Goal: Information Seeking & Learning: Learn about a topic

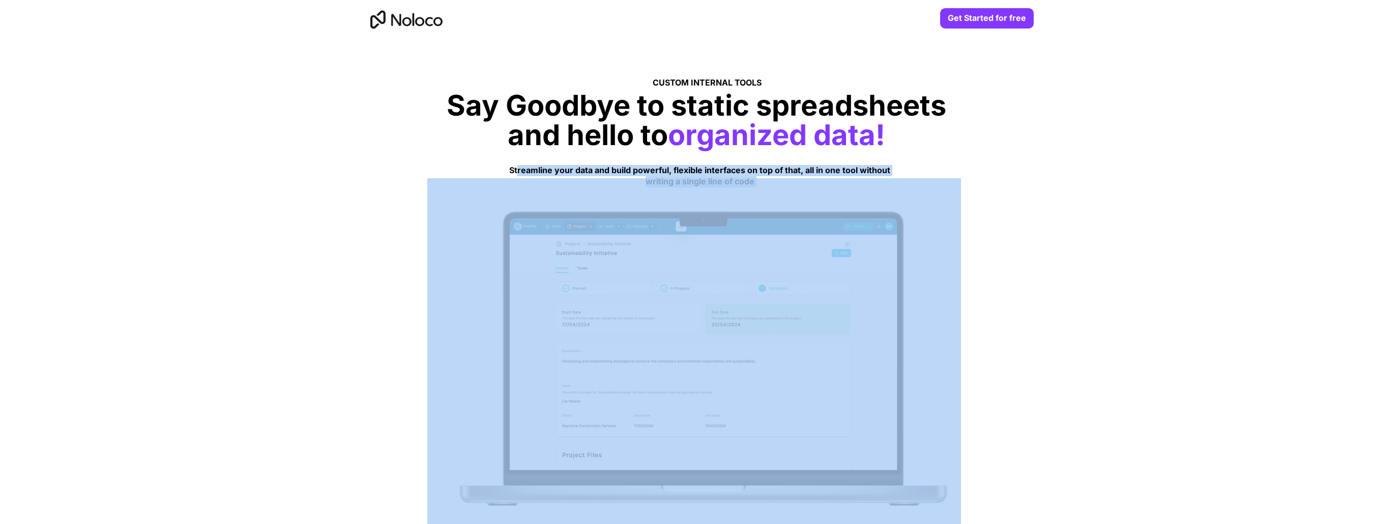
drag, startPoint x: 518, startPoint y: 167, endPoint x: 756, endPoint y: 181, distance: 238.0
click at [756, 0] on div "Get Started for free CUSTOM INTERNAL TOOLS Say Goodbye to static spreadsheets a…" at bounding box center [700, 0] width 733 height 0
click at [768, 169] on strong "Streamline your data and build powerful, flexible interfaces on top of that, al…" at bounding box center [699, 175] width 381 height 21
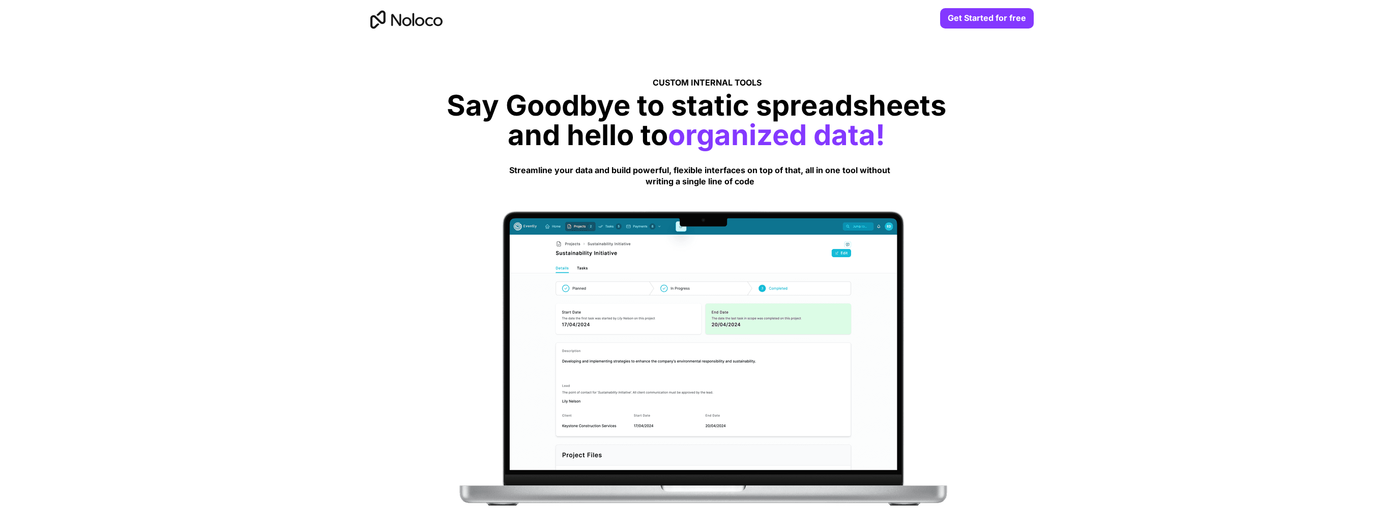
click at [432, 20] on img at bounding box center [405, 19] width 78 height 33
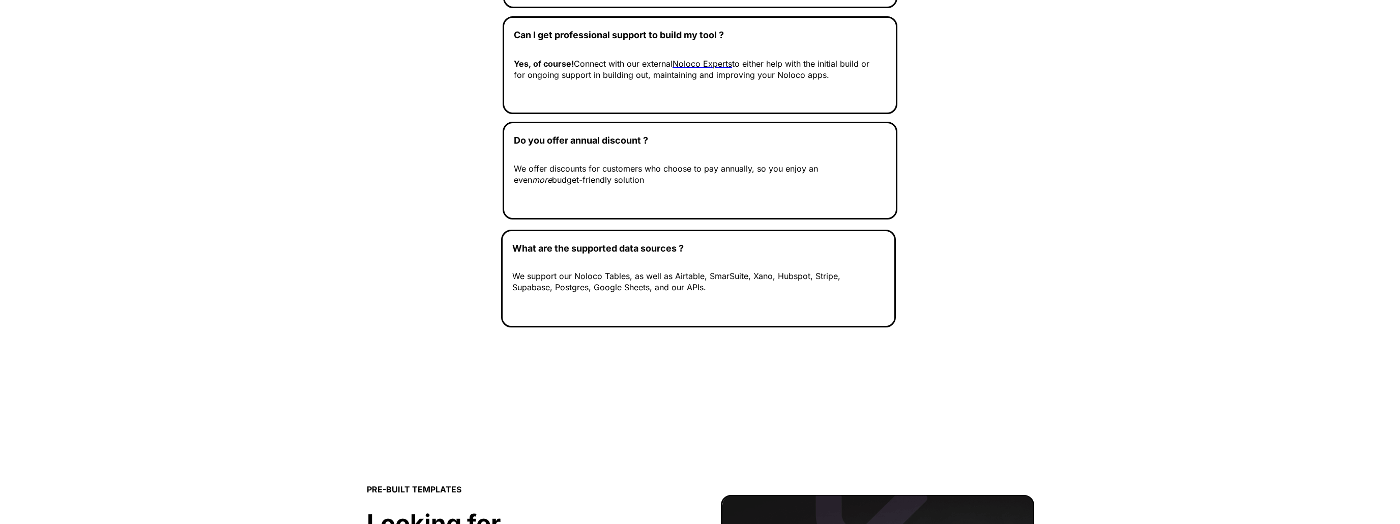
scroll to position [4298, 0]
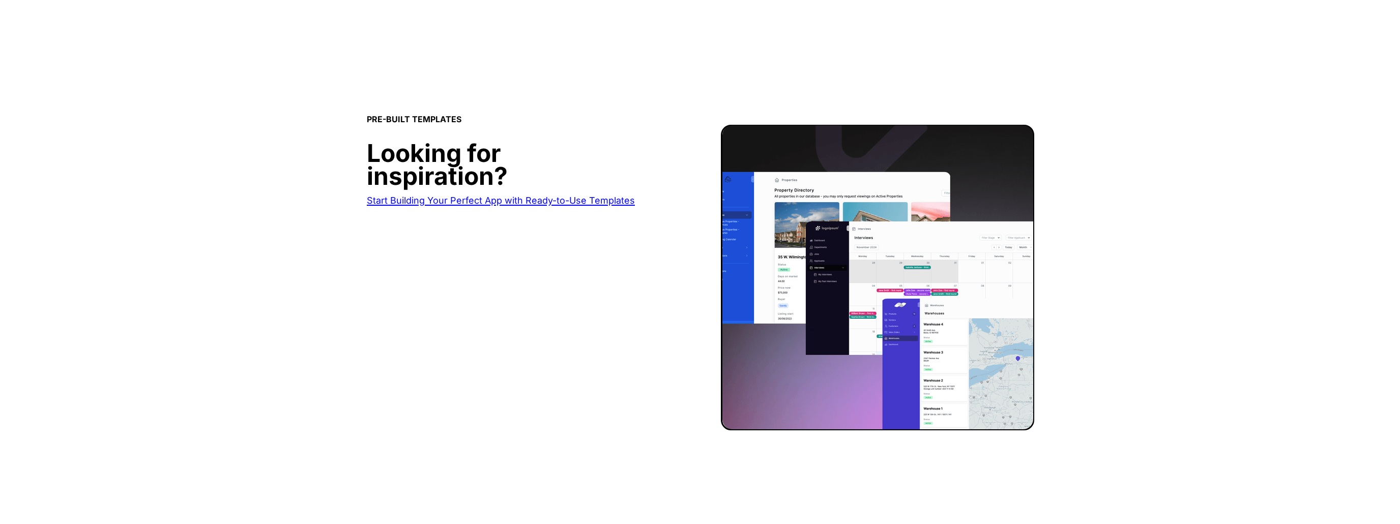
click at [410, 198] on span "Start Building Your Perfect App with Ready-to-Use Templates" at bounding box center [501, 200] width 268 height 11
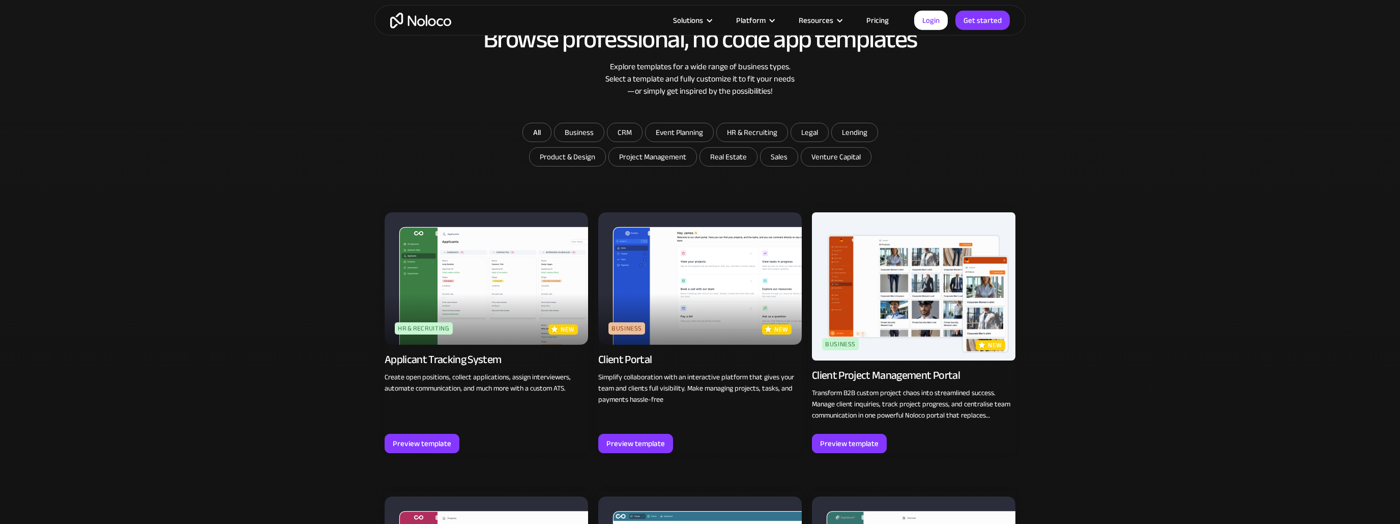
scroll to position [698, 0]
click at [592, 132] on input "Business" at bounding box center [579, 132] width 49 height 18
checkbox input "true"
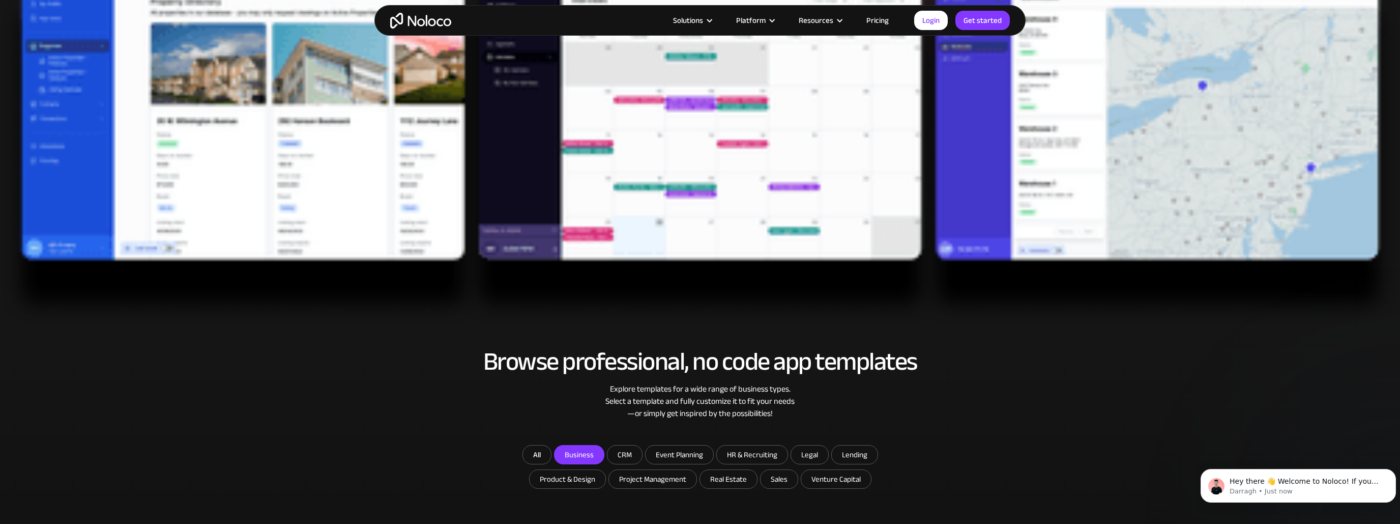
scroll to position [0, 0]
